Goal: Information Seeking & Learning: Understand process/instructions

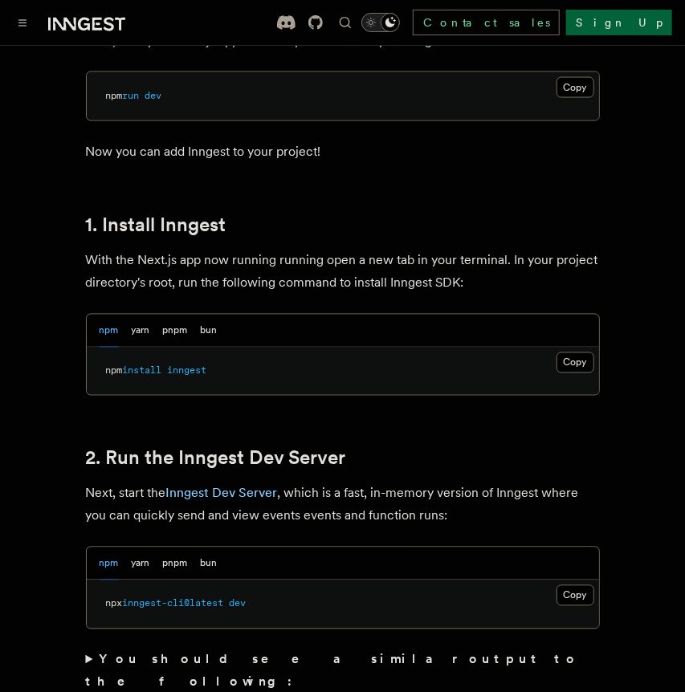
scroll to position [1043, 0]
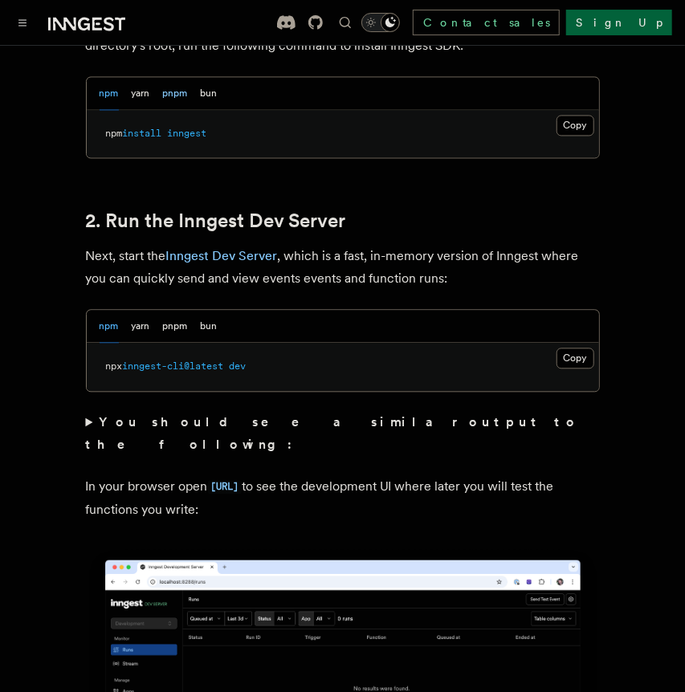
click at [177, 77] on button "pnpm" at bounding box center [175, 93] width 25 height 33
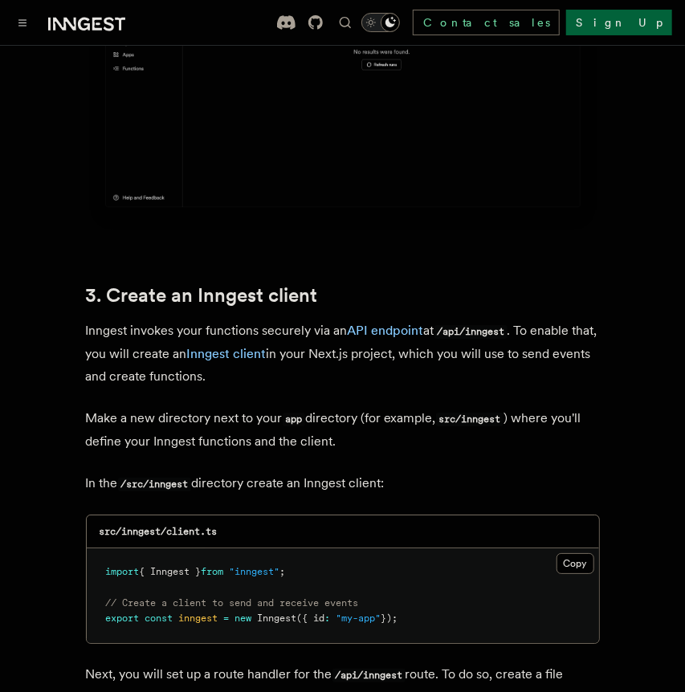
scroll to position [1694, 0]
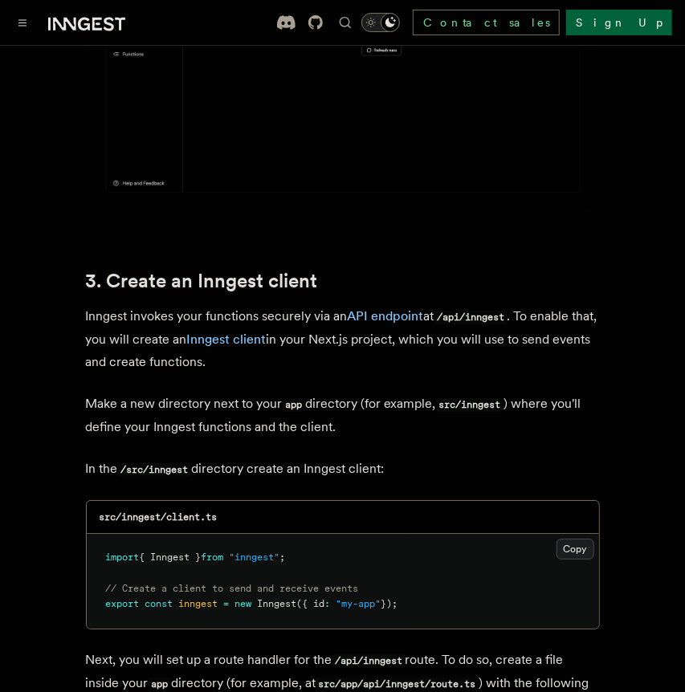
click at [564, 539] on button "Copy Copied" at bounding box center [575, 549] width 38 height 21
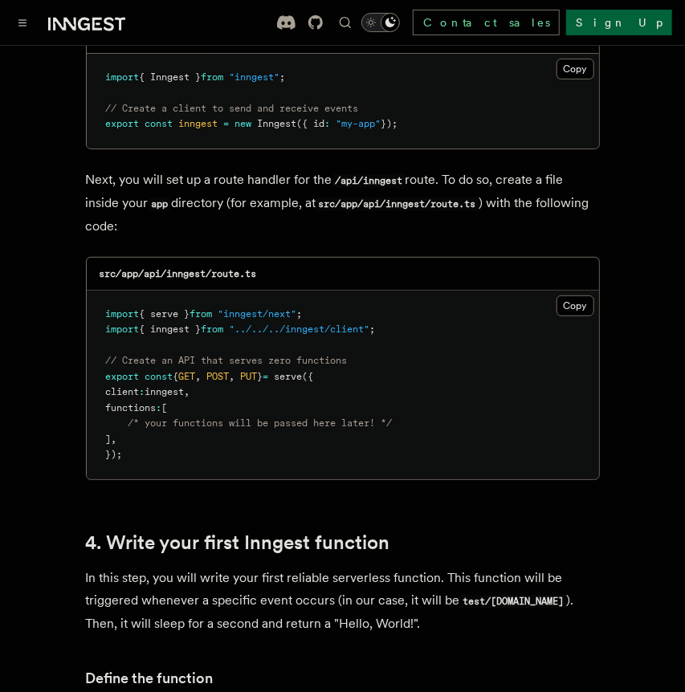
scroll to position [2161, 0]
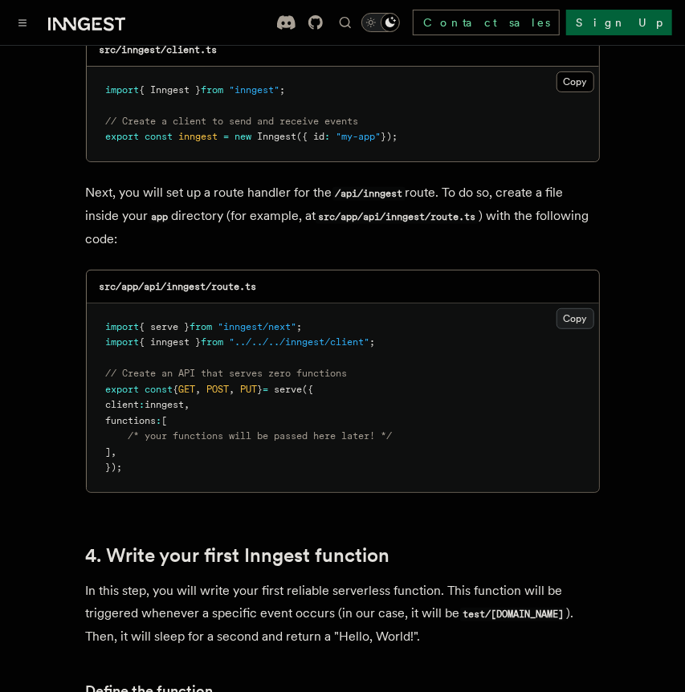
click at [584, 308] on button "Copy Copied" at bounding box center [575, 318] width 38 height 21
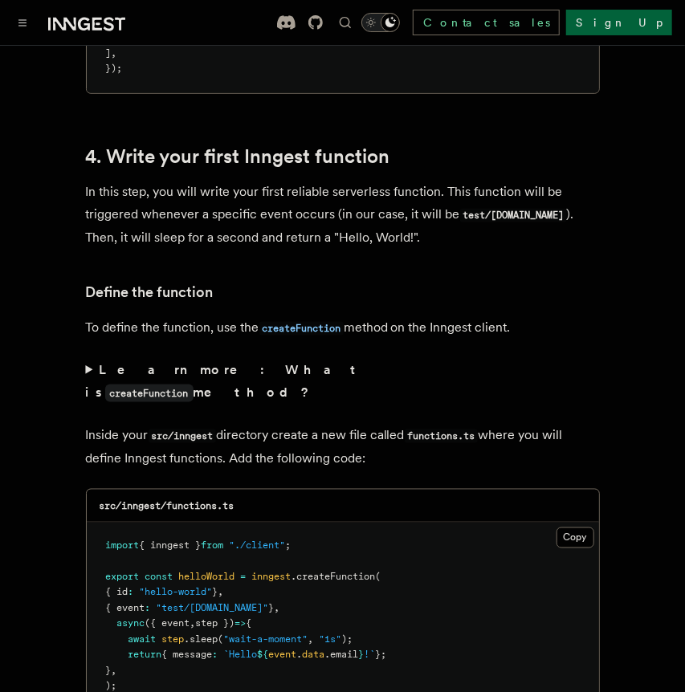
scroll to position [2555, 0]
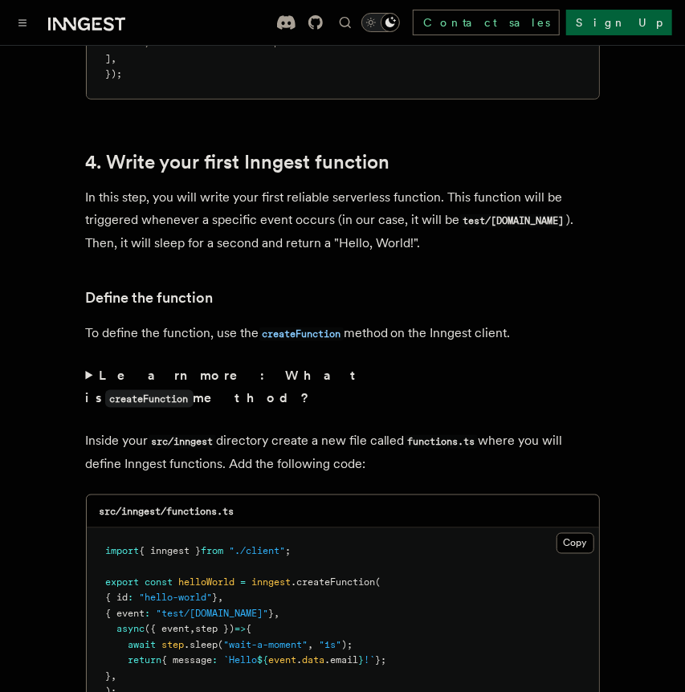
click at [92, 364] on summary "Learn more: What is createFunction method?" at bounding box center [343, 387] width 514 height 46
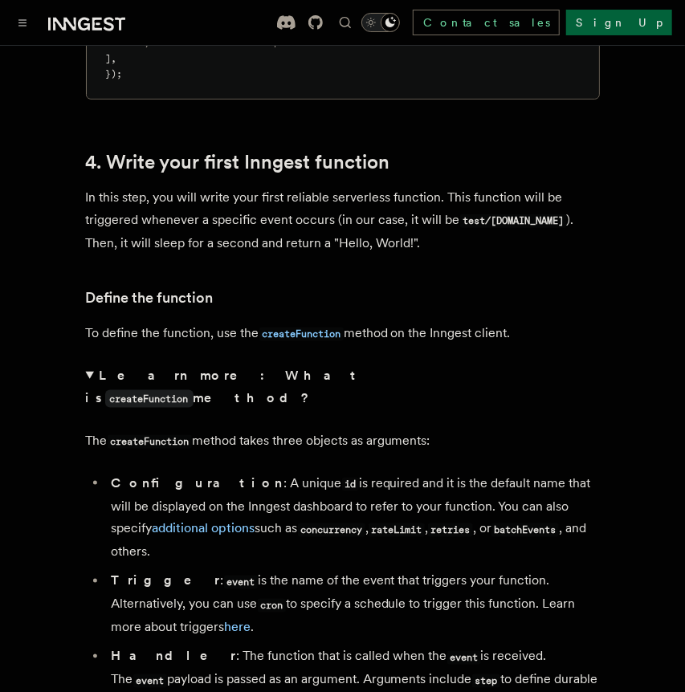
click at [90, 364] on summary "Learn more: What is createFunction method?" at bounding box center [343, 387] width 514 height 46
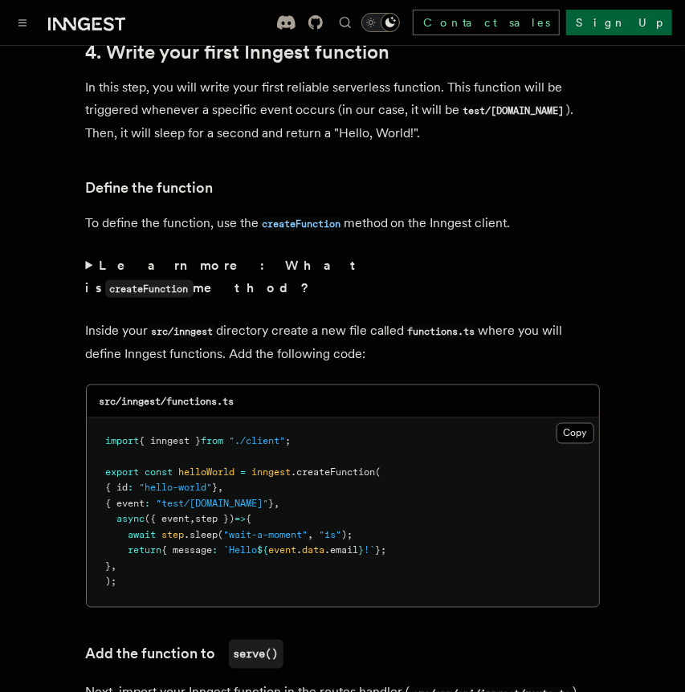
scroll to position [2675, 0]
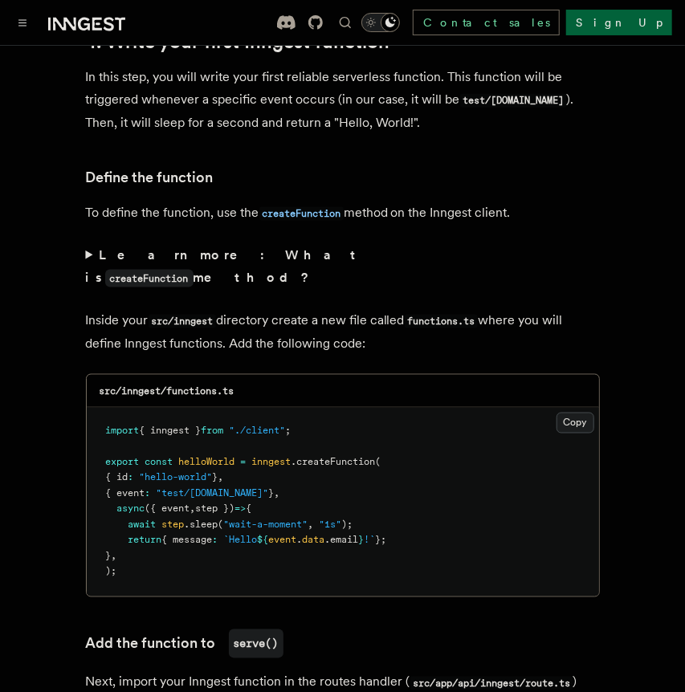
click at [571, 413] on button "Copy Copied" at bounding box center [575, 423] width 38 height 21
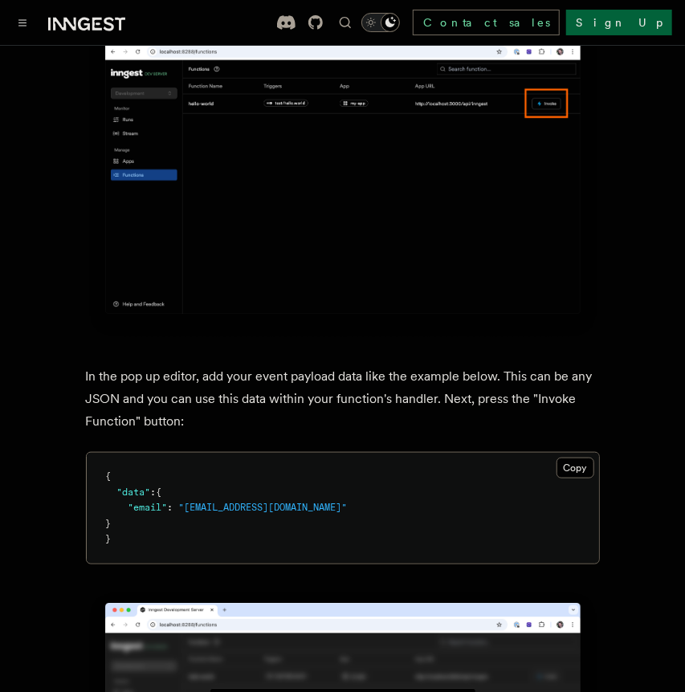
scroll to position [4427, 0]
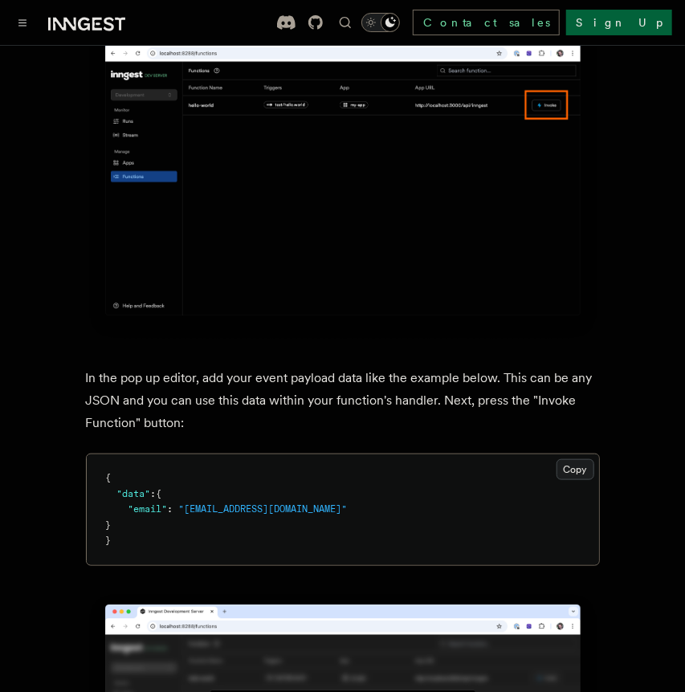
click at [565, 459] on button "Copy Copied" at bounding box center [575, 469] width 38 height 21
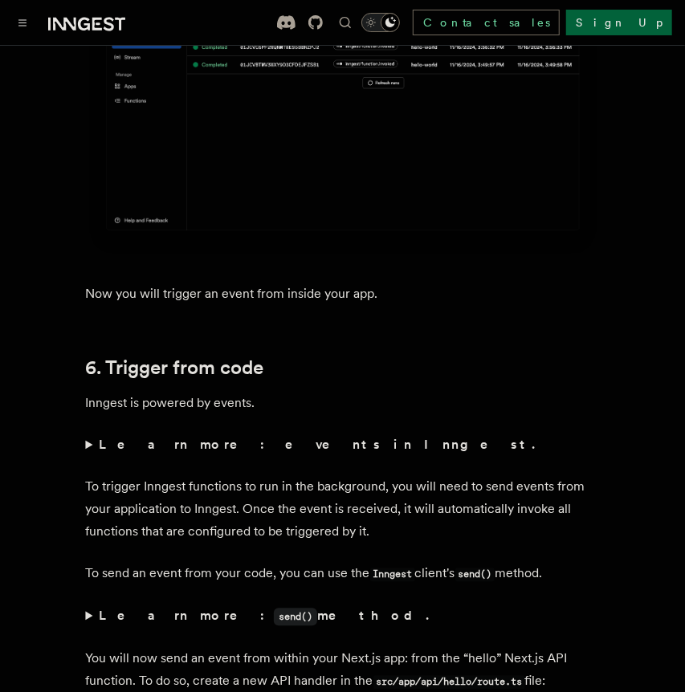
scroll to position [7276, 0]
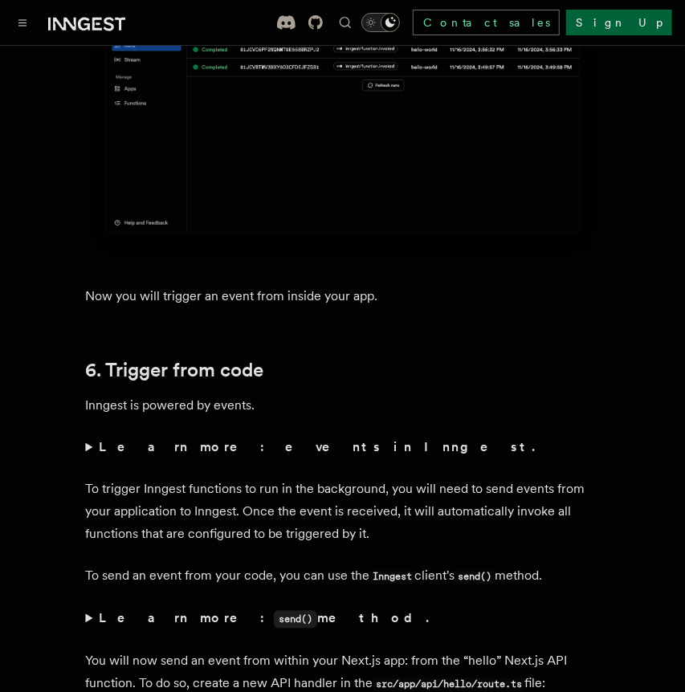
click at [88, 436] on summary "Learn more: events in Inngest." at bounding box center [343, 447] width 514 height 22
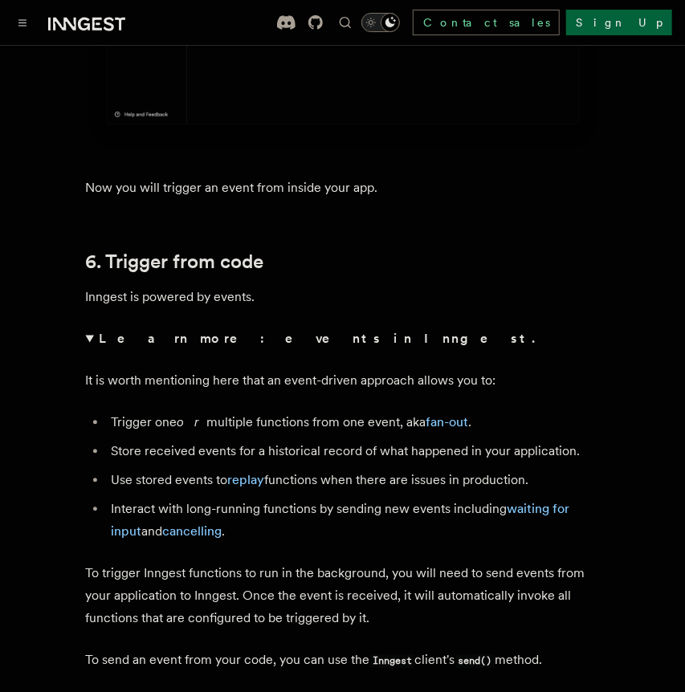
scroll to position [7288, 0]
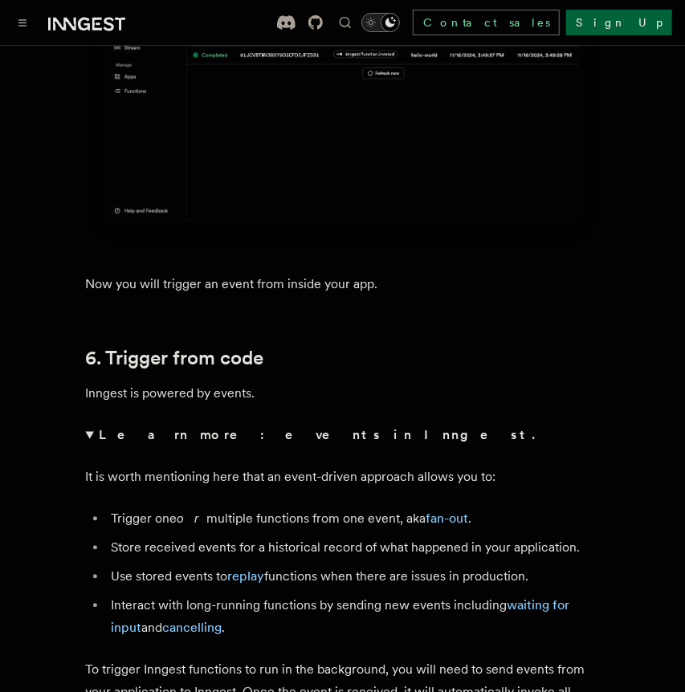
click at [88, 424] on summary "Learn more: events in Inngest." at bounding box center [343, 435] width 514 height 22
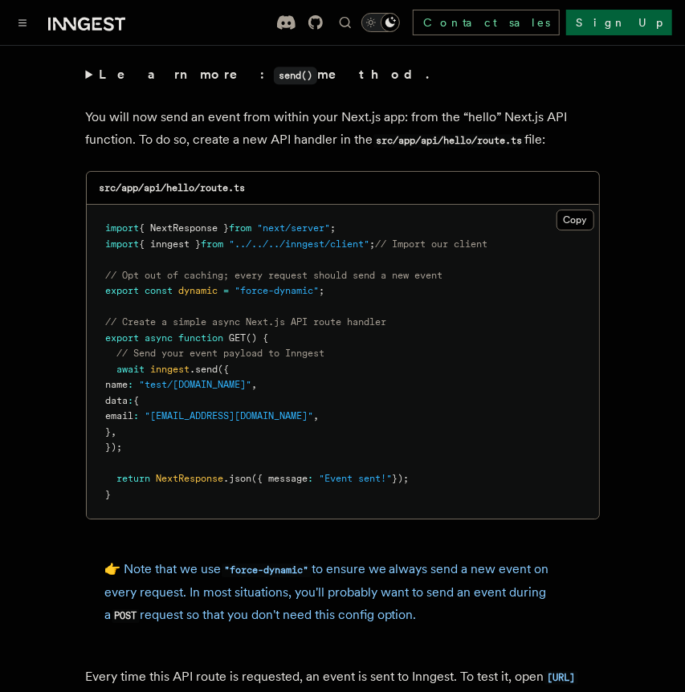
scroll to position [7818, 0]
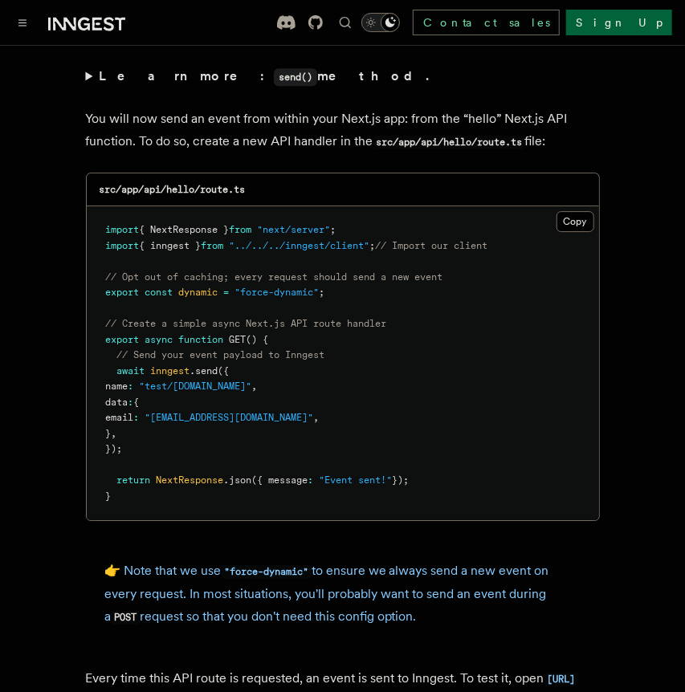
drag, startPoint x: 152, startPoint y: 372, endPoint x: 108, endPoint y: 296, distance: 87.0
click at [108, 296] on pre "import { NextResponse } from "next/server" ; import { inngest } from "../../../…" at bounding box center [343, 363] width 512 height 314
copy code "await inngest .send ({ name : "test/hello.world" , data : { email : "testUser@e…"
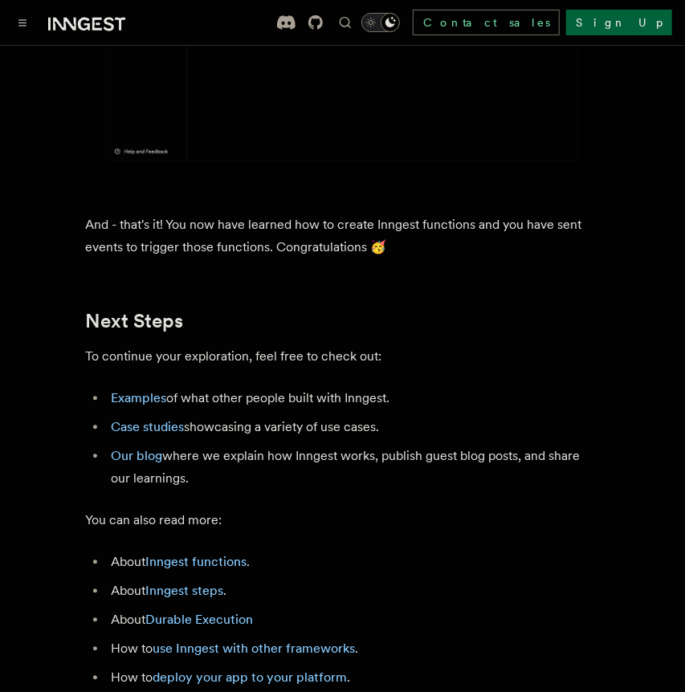
scroll to position [9109, 0]
